Goal: Check status: Check status

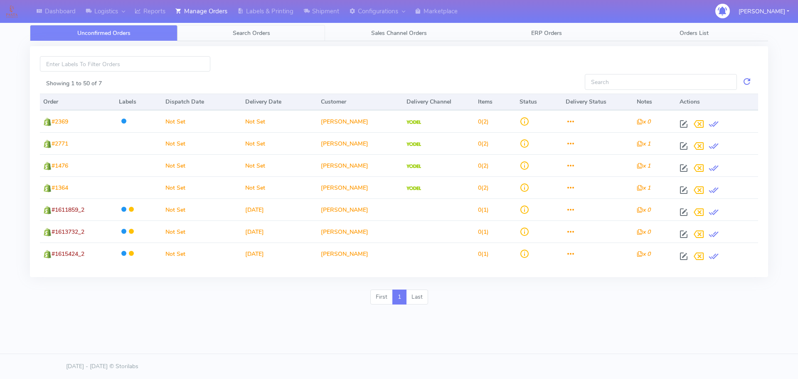
click at [285, 39] on link "Search Orders" at bounding box center [250, 33] width 147 height 16
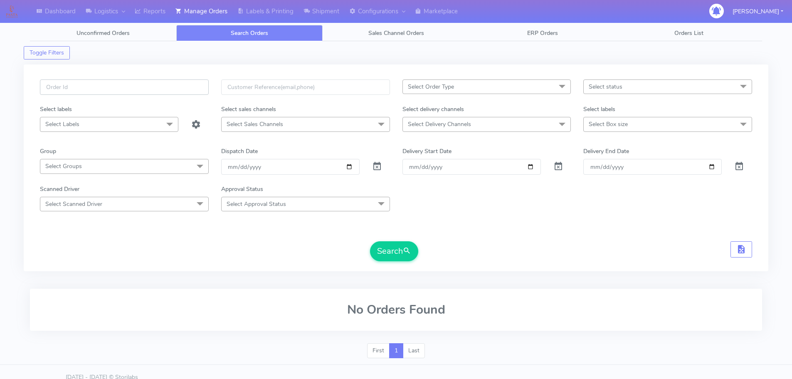
click at [192, 88] on input "text" at bounding box center [124, 86] width 169 height 15
paste input "1616262"
type input "1616262"
click at [377, 165] on span at bounding box center [377, 168] width 10 height 8
click at [382, 244] on button "Search" at bounding box center [394, 251] width 48 height 20
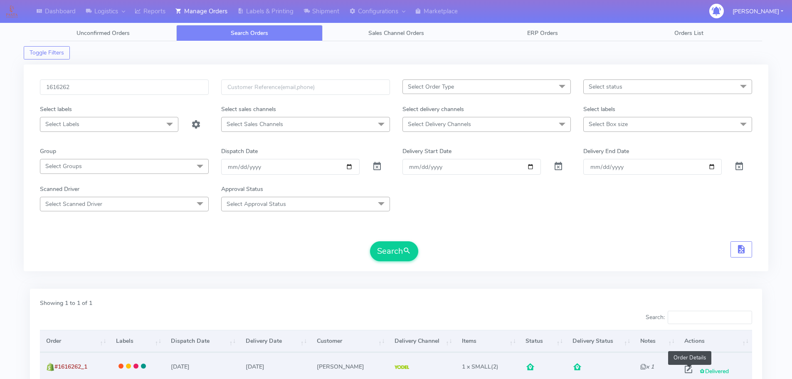
click at [687, 367] on span at bounding box center [688, 371] width 15 height 8
select select "5"
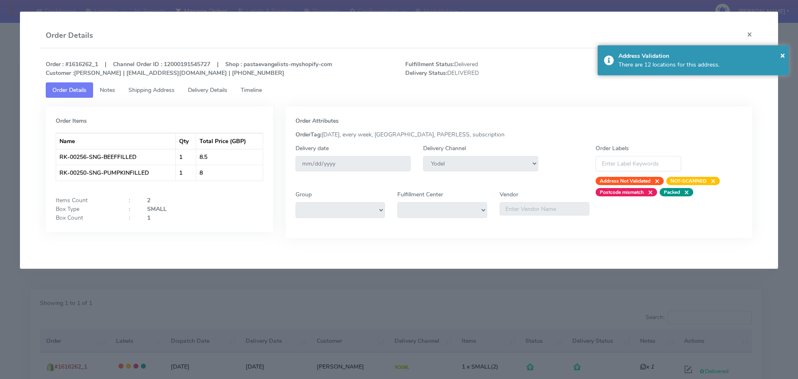
click at [260, 84] on link "Timeline" at bounding box center [251, 89] width 34 height 15
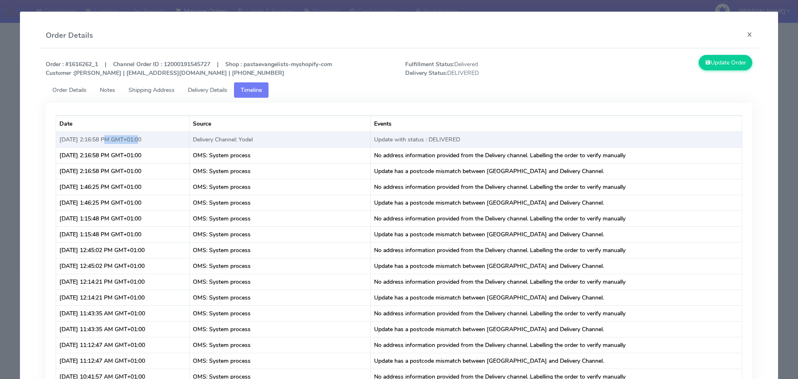
copy td "2:16:58 PM"
drag, startPoint x: 104, startPoint y: 138, endPoint x: 143, endPoint y: 137, distance: 38.6
click at [133, 140] on td "Aug 18, 2025 at 2:16:58 PM GMT+01:00" at bounding box center [122, 139] width 133 height 16
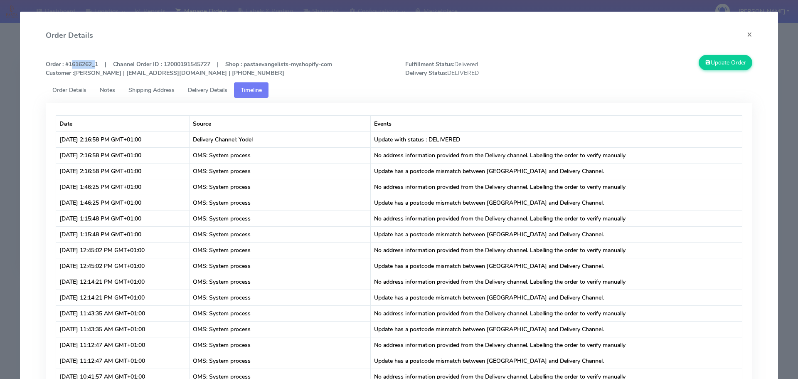
drag, startPoint x: 93, startPoint y: 62, endPoint x: 69, endPoint y: 65, distance: 23.4
click at [69, 65] on strong "Order : #1616262_1 | Channel Order ID : 12000191545727 | Shop : pastaevangelist…" at bounding box center [189, 68] width 286 height 17
copy strong "1616262"
